Goal: Task Accomplishment & Management: Manage account settings

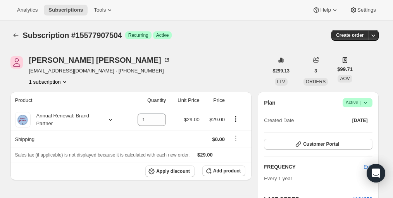
click at [371, 103] on span "Success Active |" at bounding box center [357, 102] width 30 height 9
click at [362, 126] on button "Cancel subscription" at bounding box center [356, 131] width 48 height 12
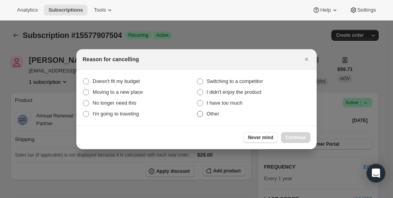
click at [202, 114] on span ":r2e:" at bounding box center [200, 114] width 6 height 6
click at [197, 111] on input "Other" at bounding box center [197, 111] width 0 height 0
radio input "true"
click at [295, 134] on button "Continue" at bounding box center [295, 137] width 29 height 11
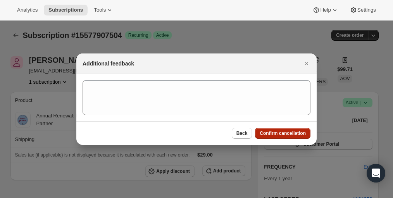
click at [292, 134] on span "Confirm cancellation" at bounding box center [282, 133] width 46 height 6
